Goal: Information Seeking & Learning: Find specific fact

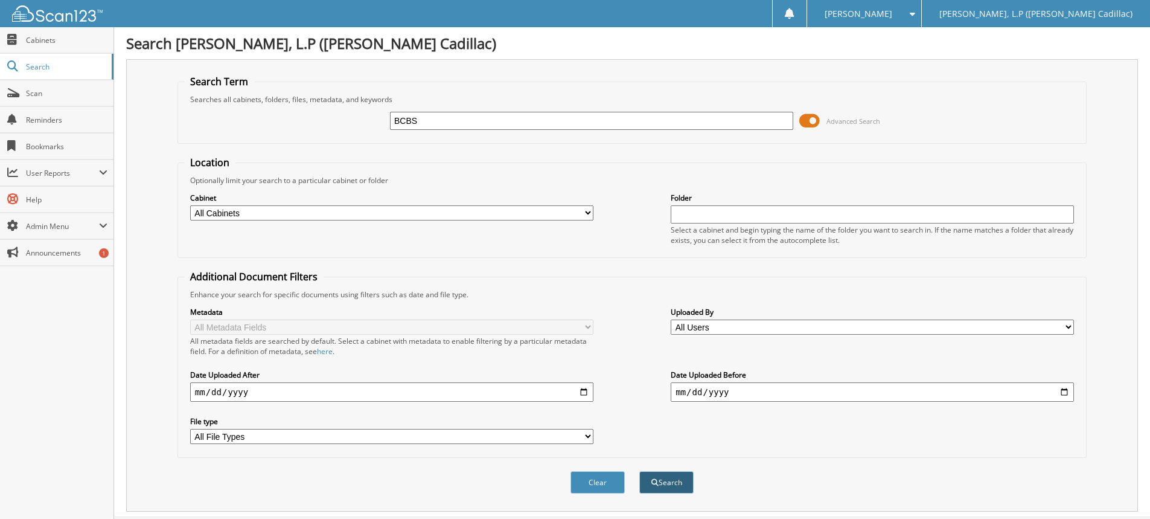
type input "BCBS"
click at [664, 482] on button "Search" at bounding box center [666, 482] width 54 height 22
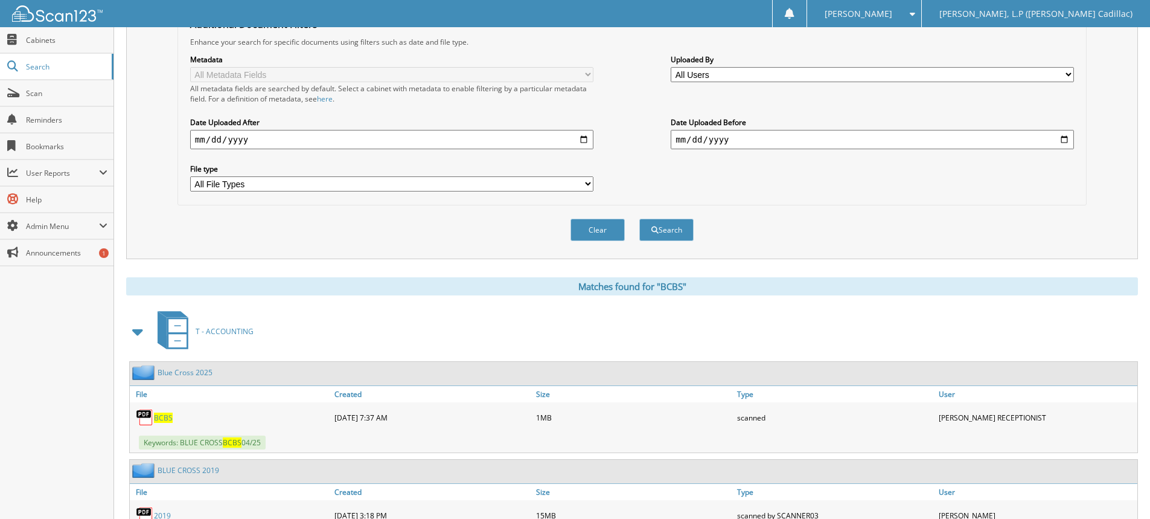
scroll to position [362, 0]
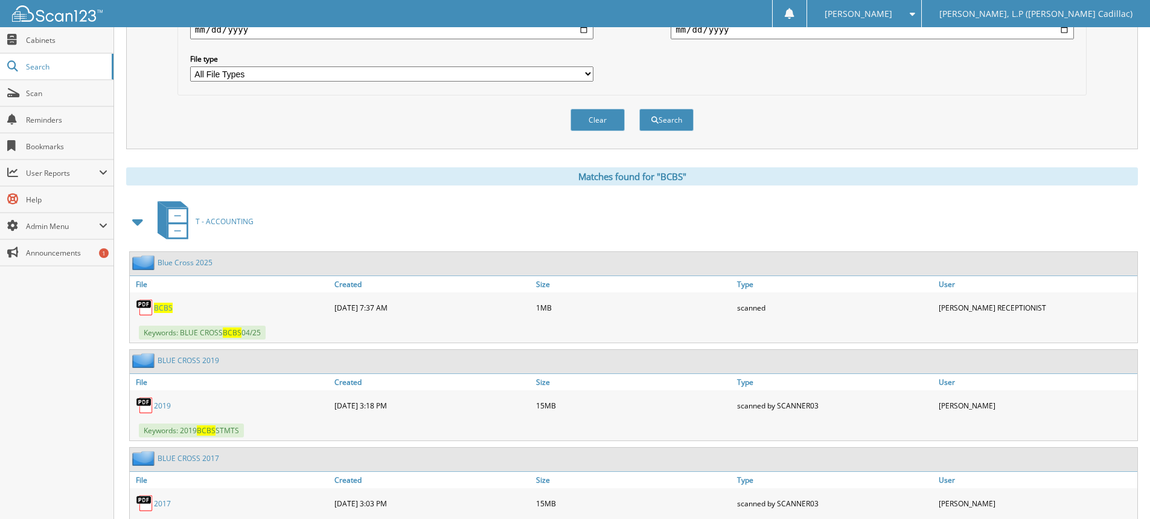
click at [198, 261] on link "Blue Cross 2025" at bounding box center [185, 262] width 55 height 10
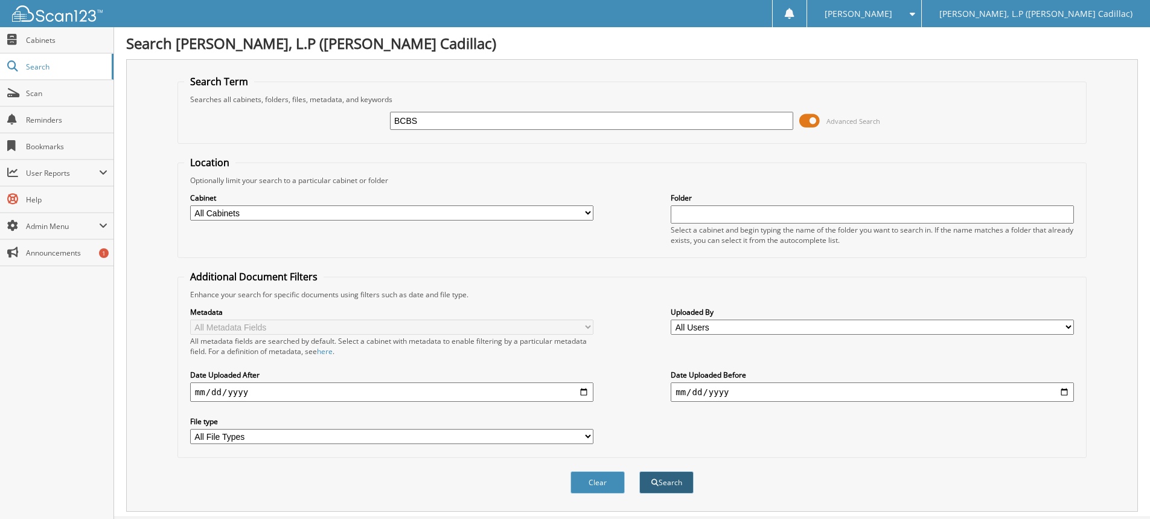
type input "BCBS"
click at [671, 484] on button "Search" at bounding box center [666, 482] width 54 height 22
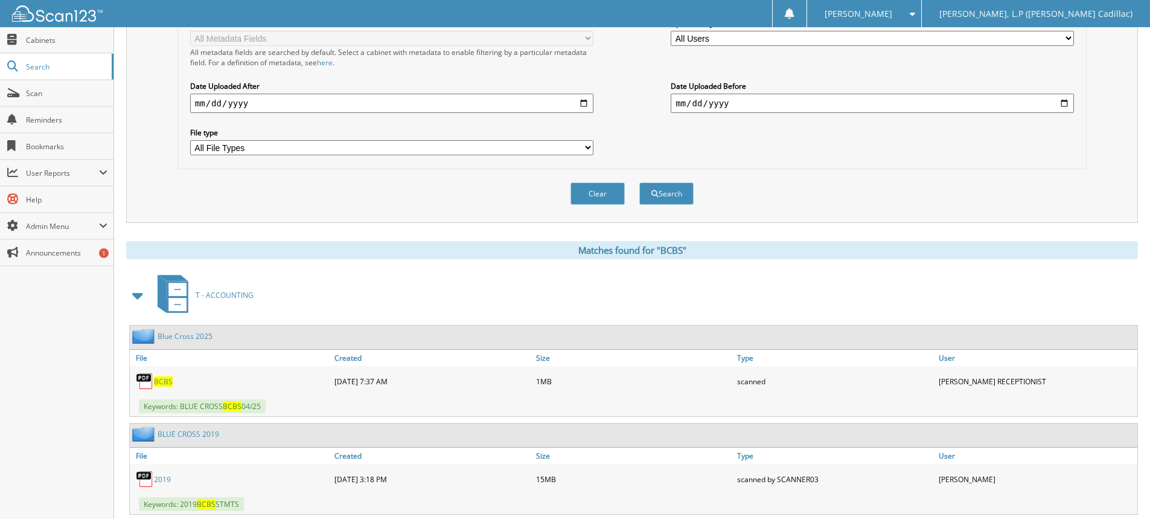
scroll to position [389, 0]
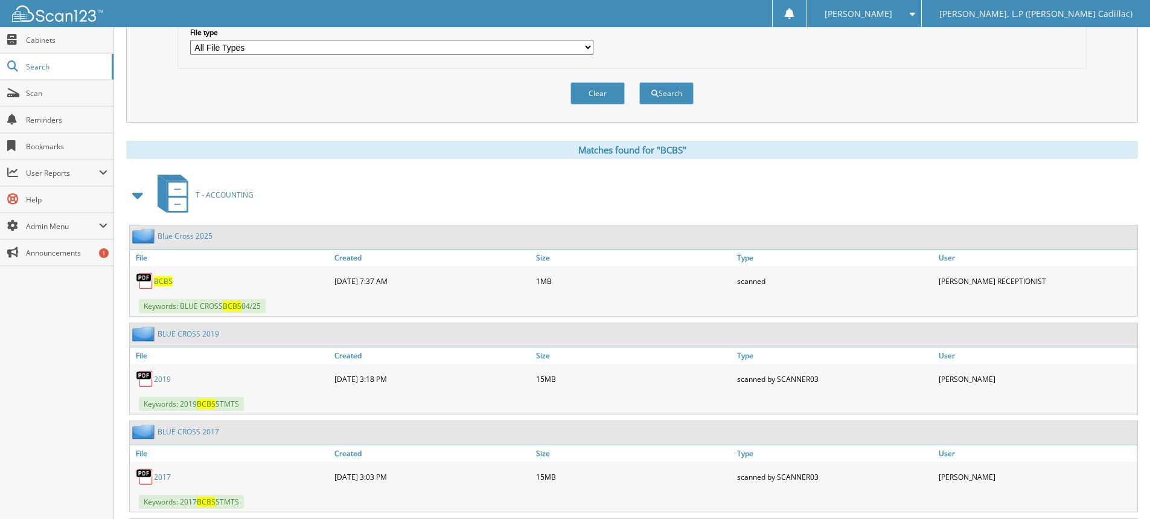
click at [197, 232] on link "Blue Cross 2025" at bounding box center [185, 236] width 55 height 10
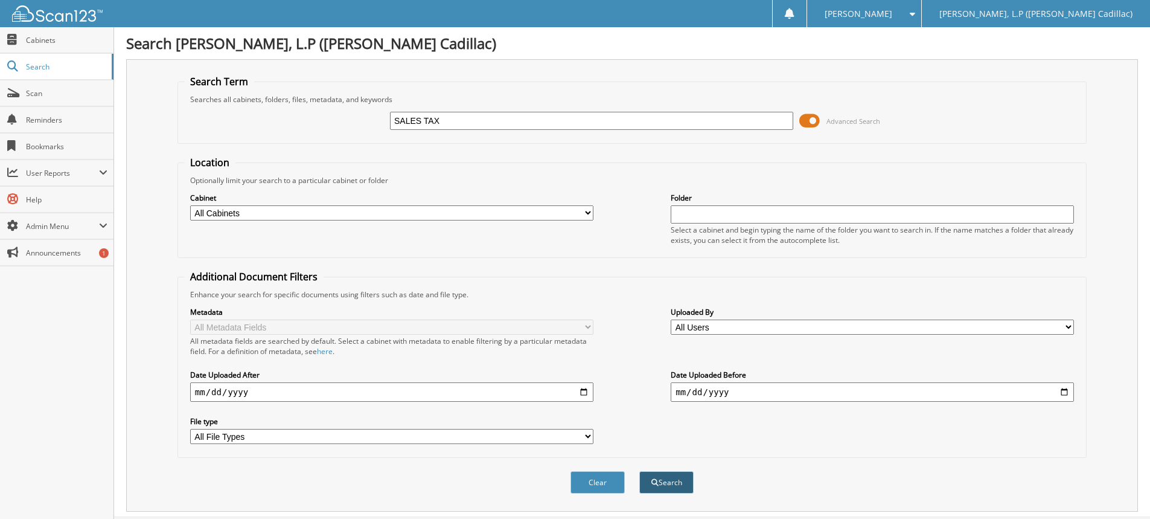
type input "SALES TAX"
click at [669, 486] on button "Search" at bounding box center [666, 482] width 54 height 22
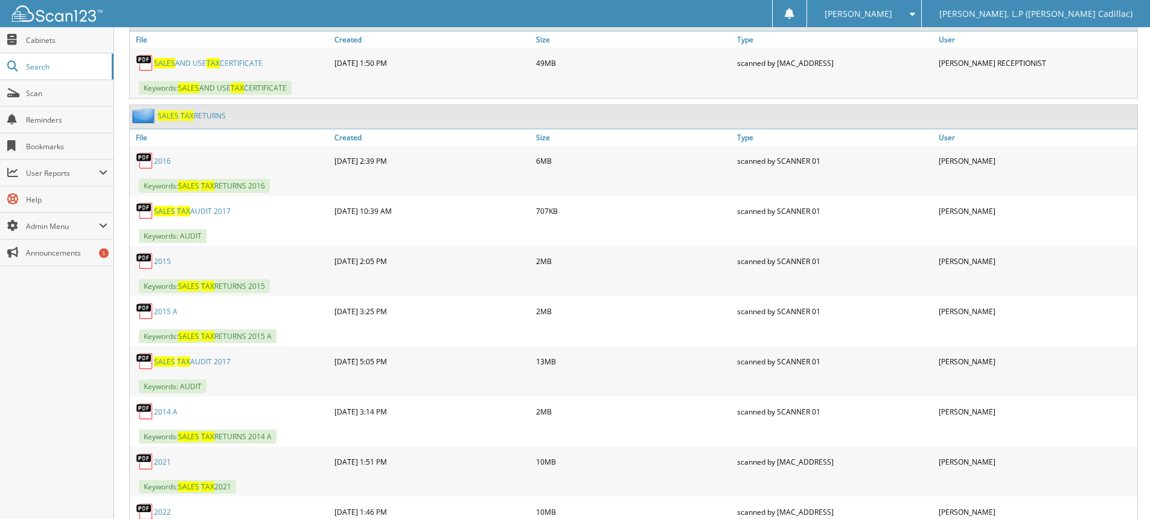
scroll to position [423, 0]
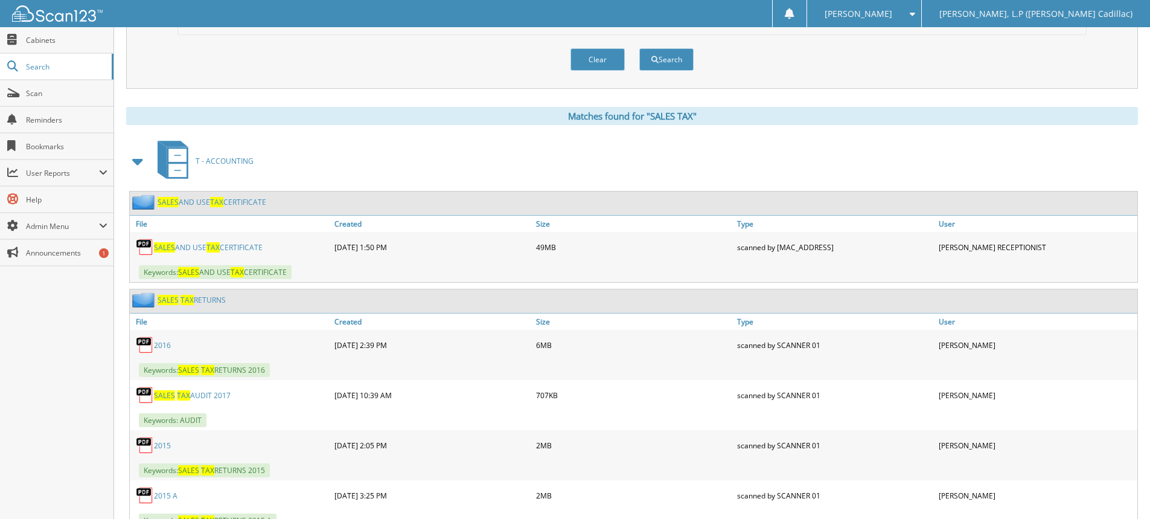
click at [209, 296] on link "SALES TAX RETURNS" at bounding box center [192, 300] width 68 height 10
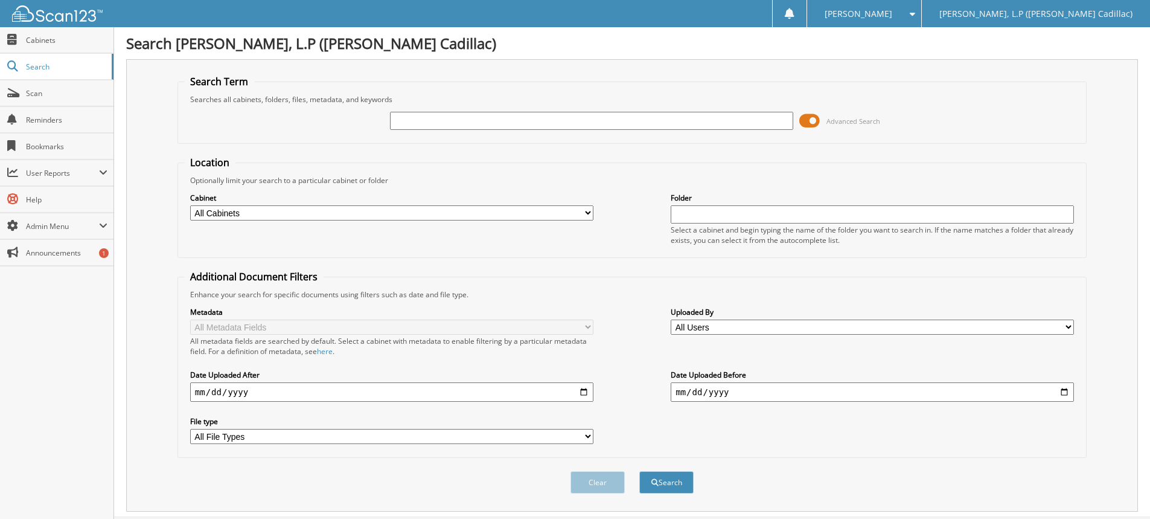
click at [423, 122] on input "text" at bounding box center [591, 121] width 403 height 18
type input "SALES TAX"
click at [686, 480] on button "Search" at bounding box center [666, 482] width 54 height 22
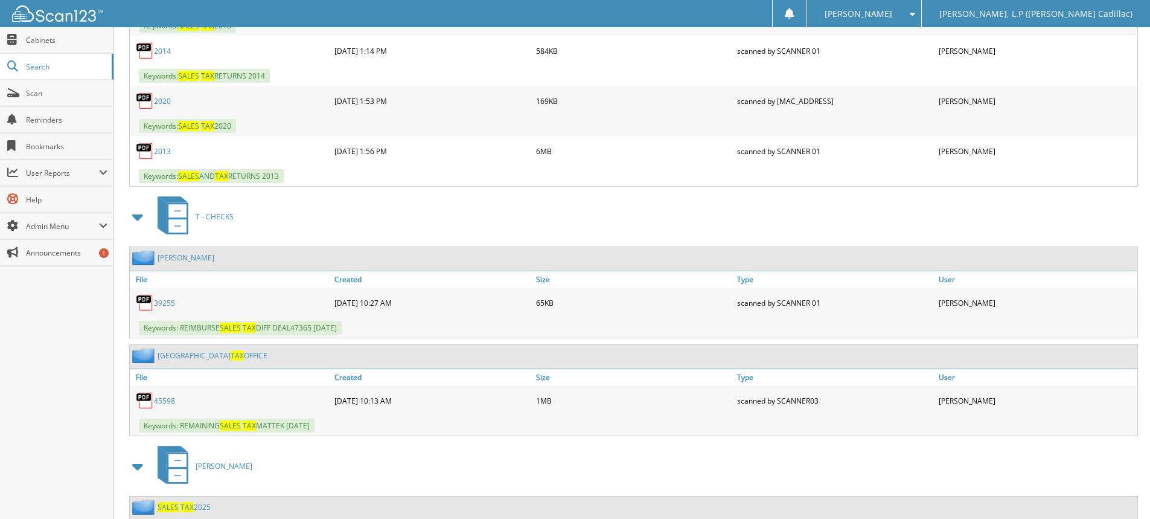
scroll to position [1509, 0]
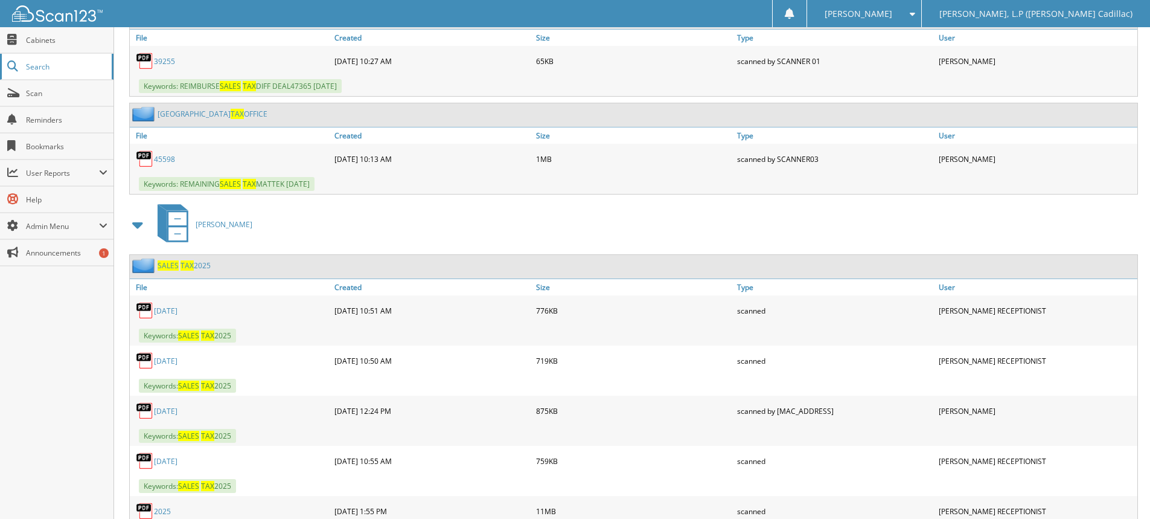
click at [57, 62] on span "Search" at bounding box center [66, 67] width 80 height 10
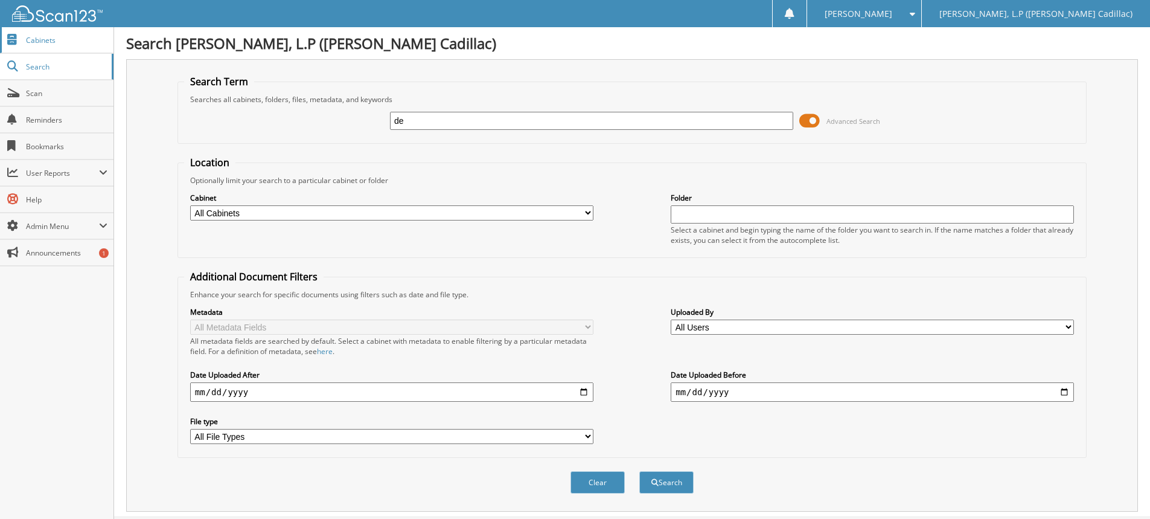
type input "d"
type input "floorplan"
click at [661, 482] on button "Search" at bounding box center [666, 482] width 54 height 22
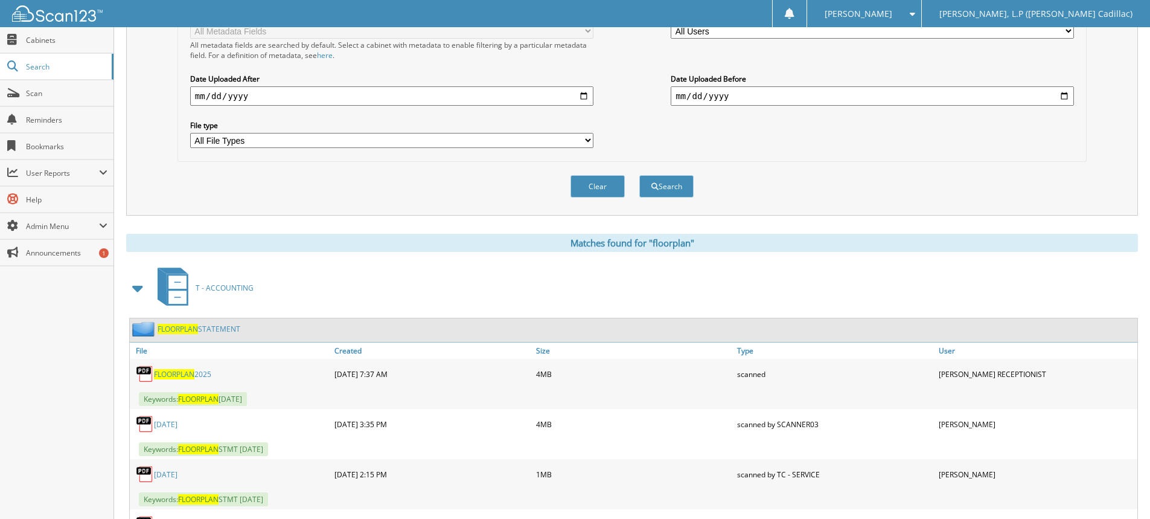
scroll to position [423, 0]
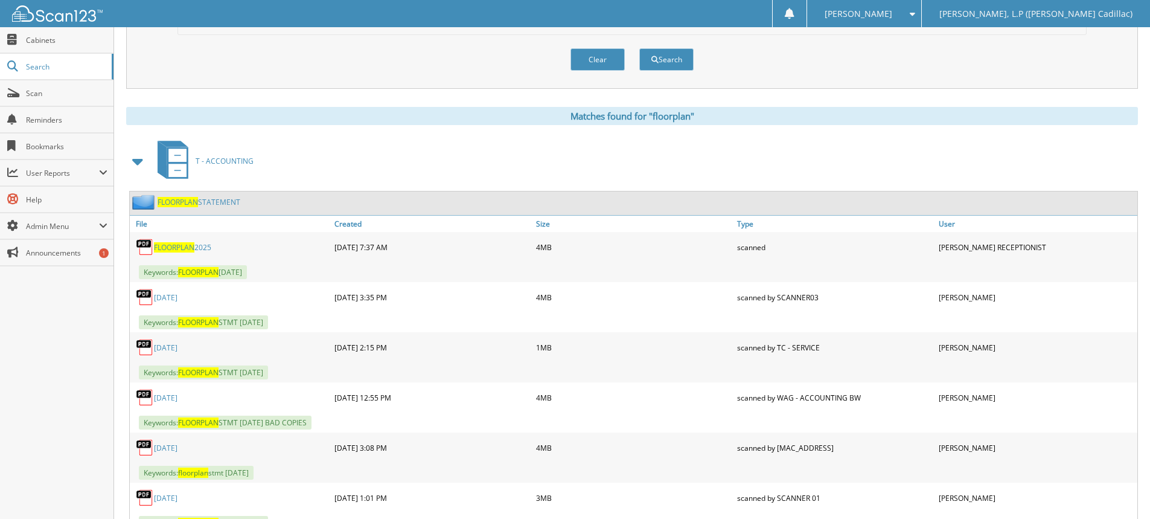
click at [208, 203] on link "FLOORPLAN STATEMENT" at bounding box center [199, 202] width 83 height 10
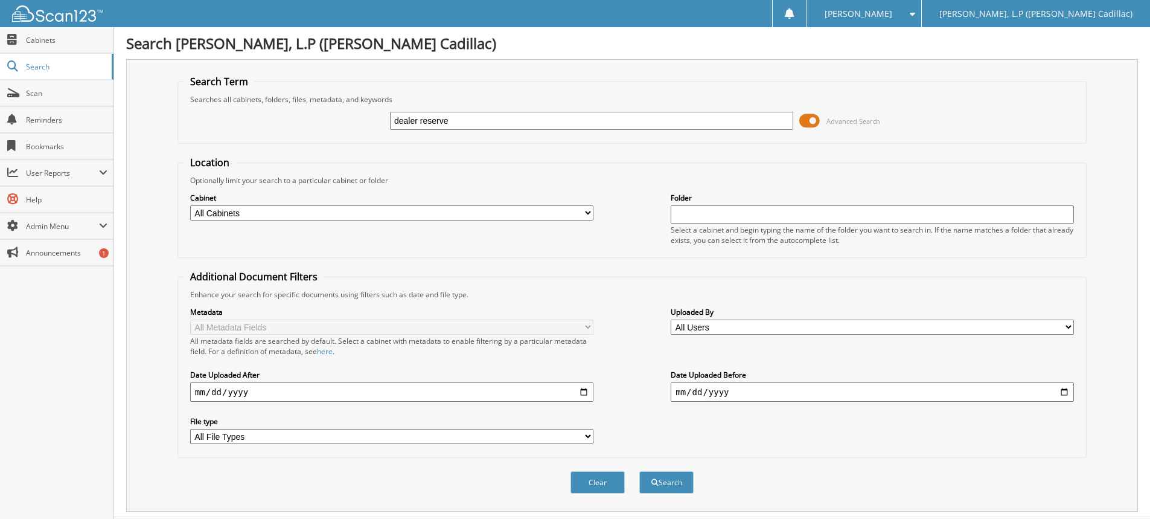
type input "dealer reserve"
click at [639, 471] on button "Search" at bounding box center [666, 482] width 54 height 22
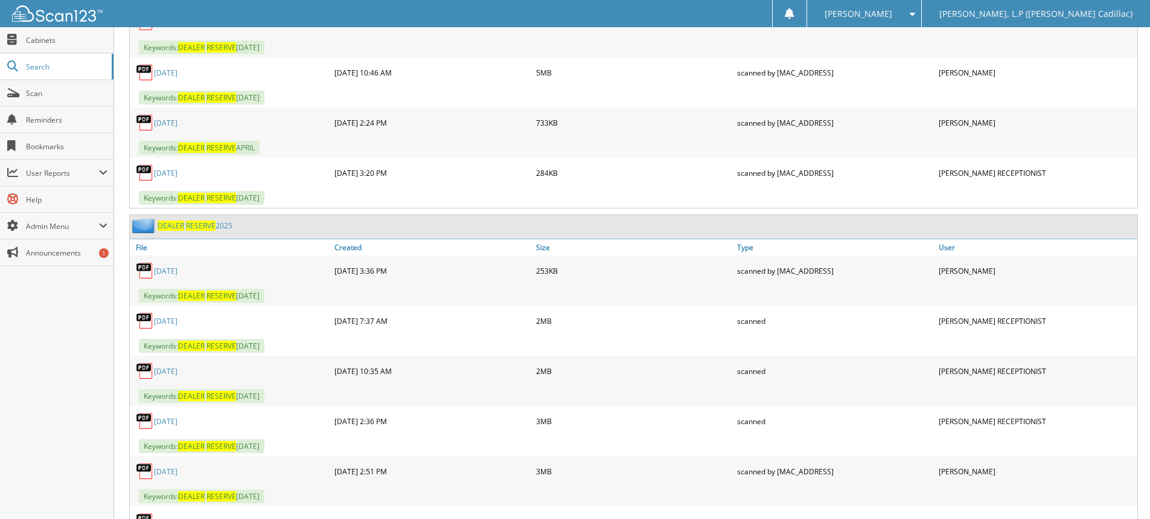
scroll to position [1570, 0]
